Goal: Information Seeking & Learning: Learn about a topic

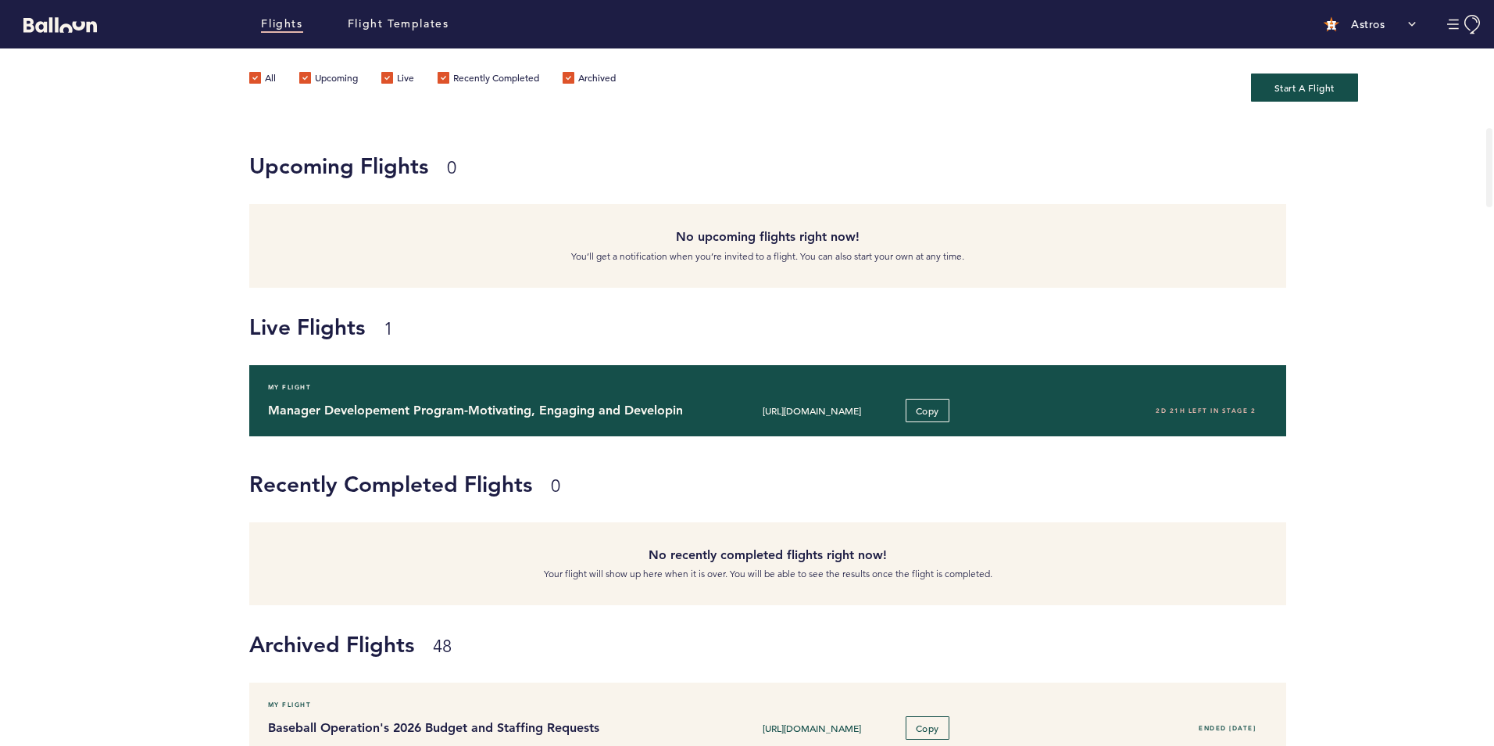
click at [385, 404] on h4 "Manager Developement Program-Motivating, Engaging and Developing your Team" at bounding box center [469, 410] width 403 height 19
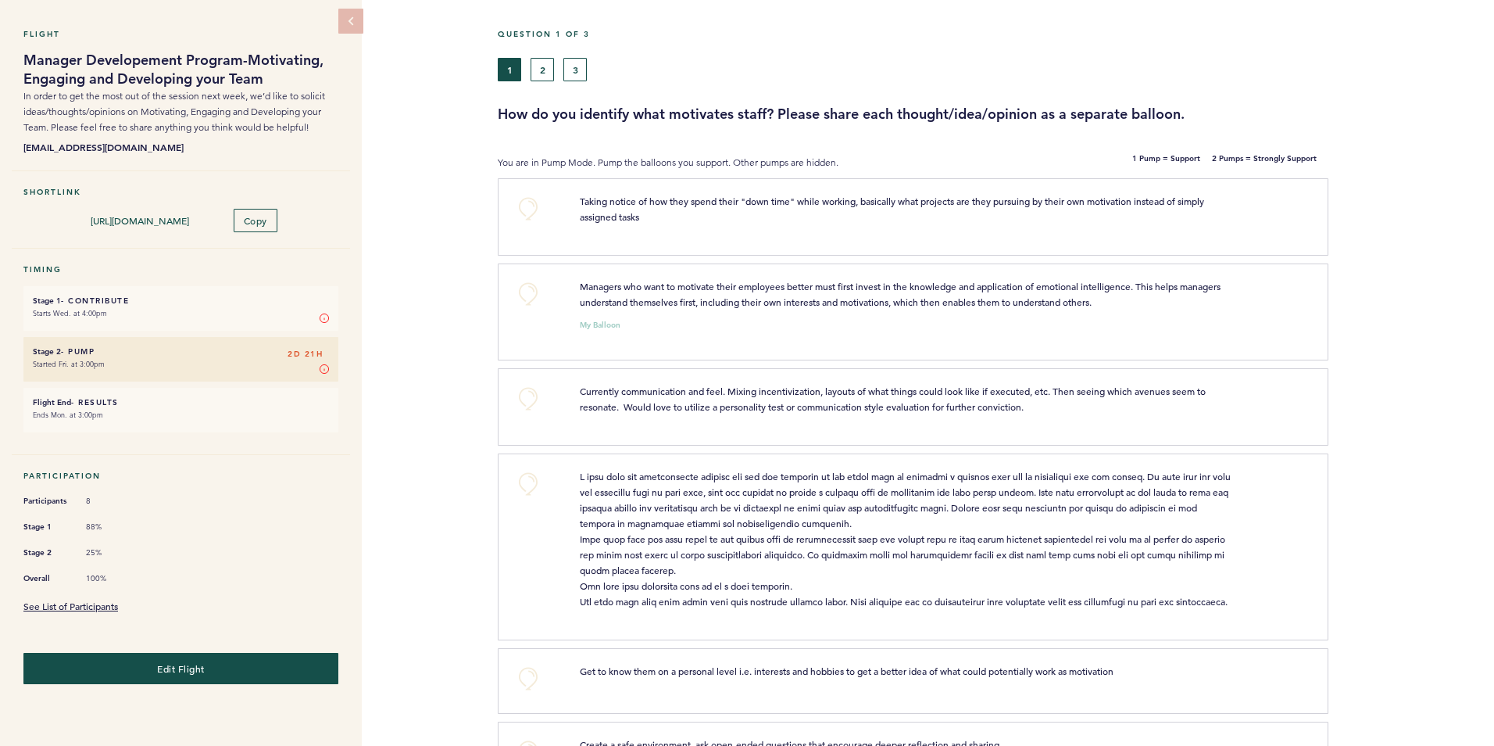
scroll to position [78, 0]
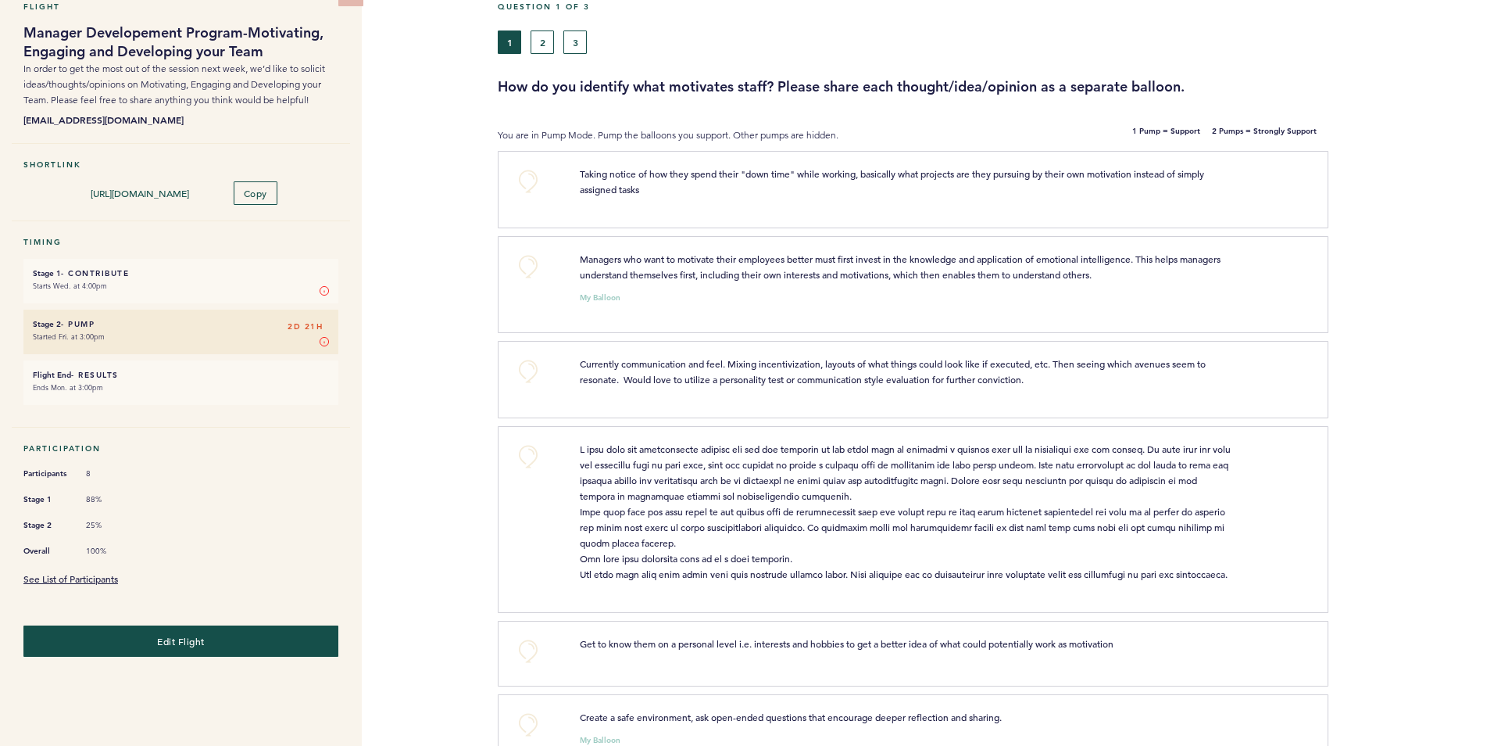
click at [449, 364] on div "Flight Manager Developement Program-Motivating, Engaging and Developing your Te…" at bounding box center [747, 318] width 1494 height 697
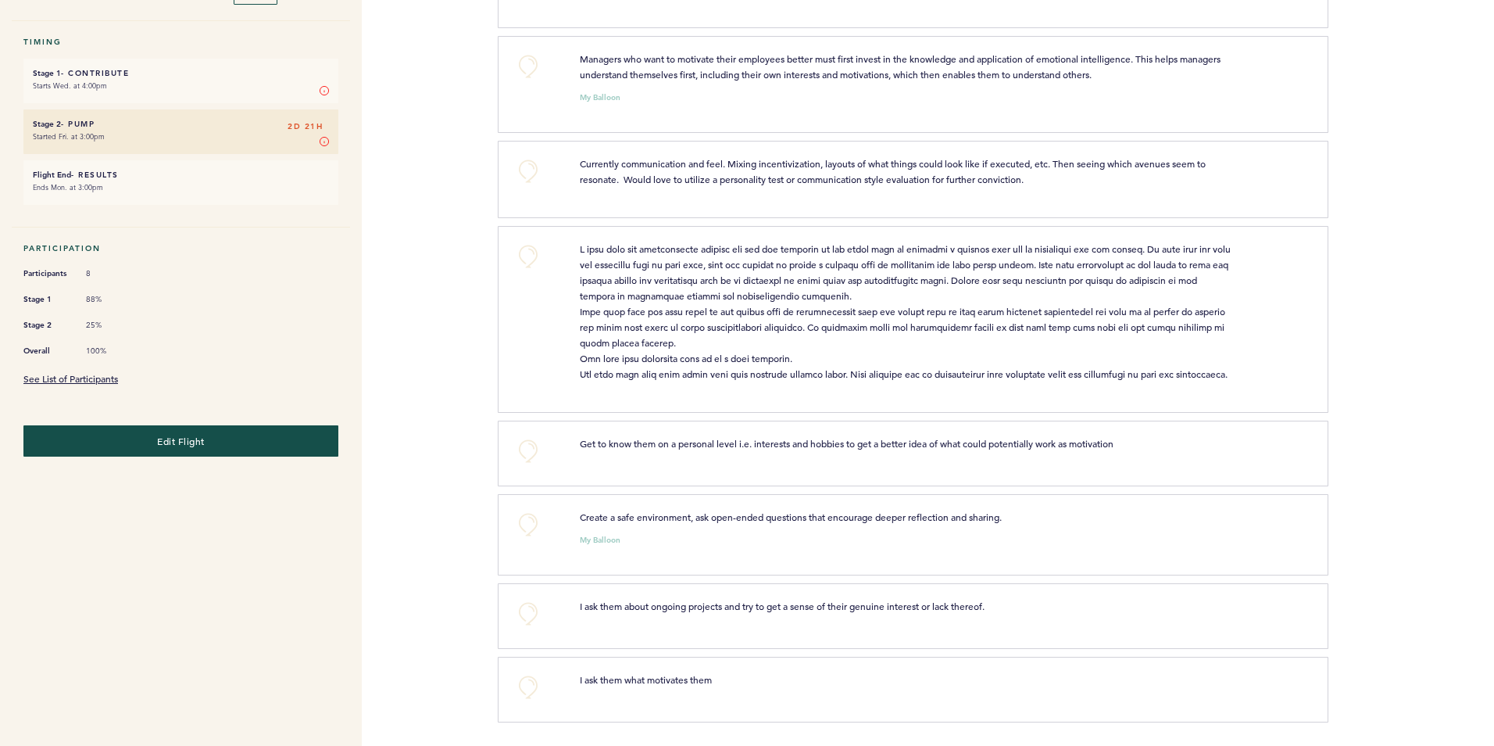
scroll to position [0, 0]
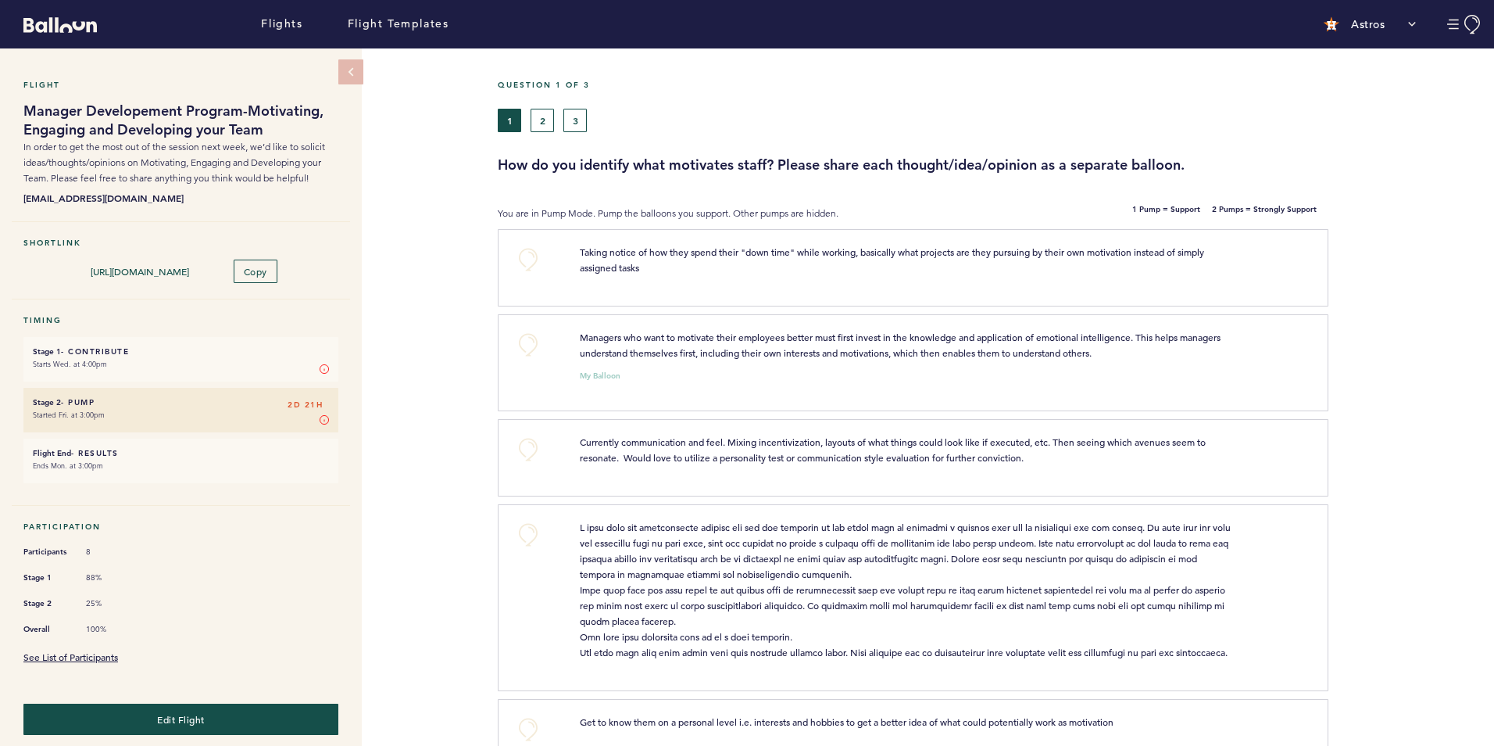
click at [857, 135] on div "Question 1 of 3 1 2 3 How do you identify what motivates staff? Please share ea…" at bounding box center [996, 127] width 996 height 95
